Goal: Error: Check status

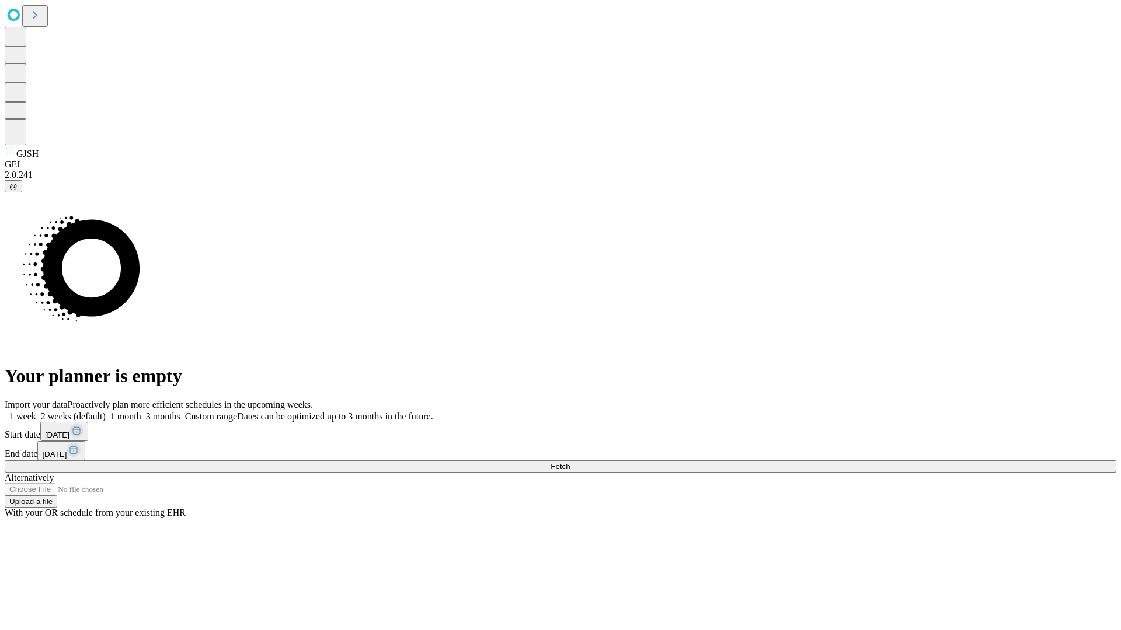
click at [570, 462] on span "Fetch" at bounding box center [560, 466] width 19 height 9
